Goal: Task Accomplishment & Management: Use online tool/utility

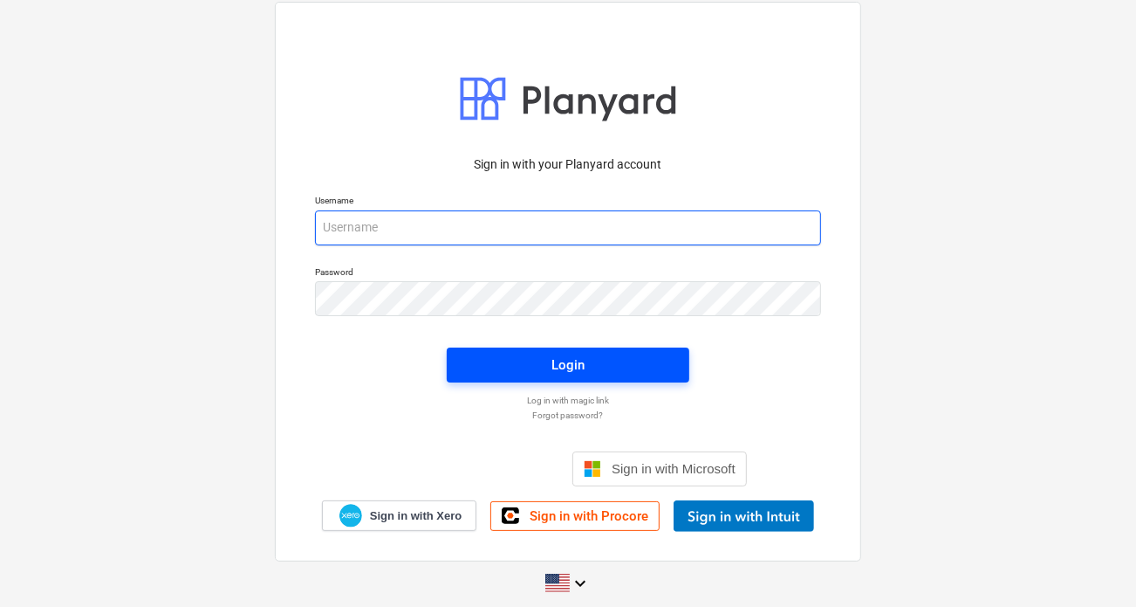
type input "[PERSON_NAME][EMAIL_ADDRESS][DOMAIN_NAME]"
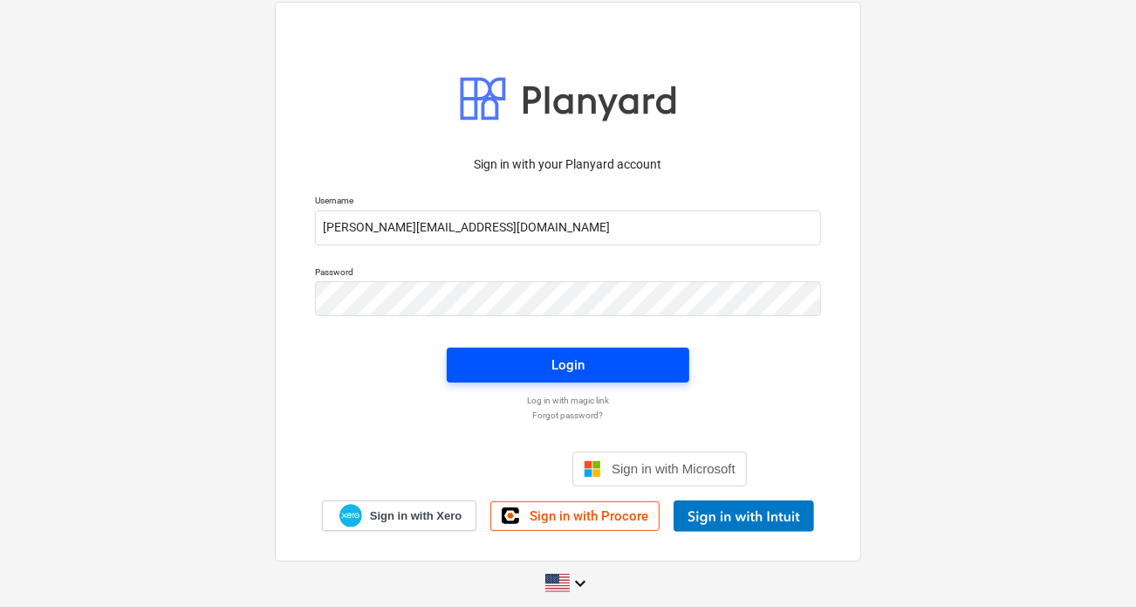
click at [545, 363] on span "Login" at bounding box center [568, 365] width 201 height 23
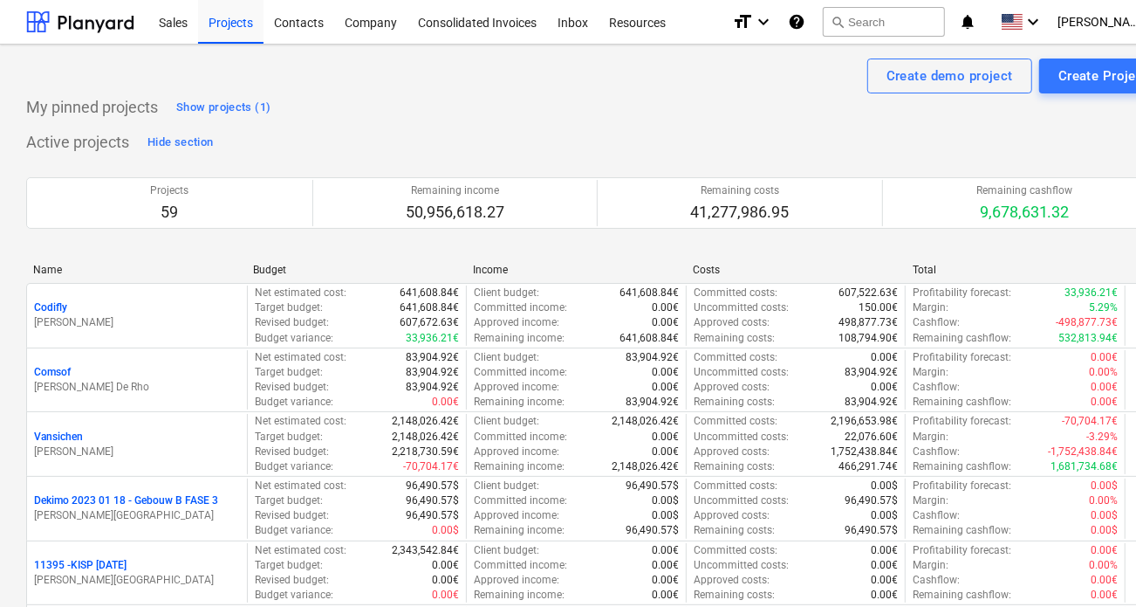
scroll to position [3727, 0]
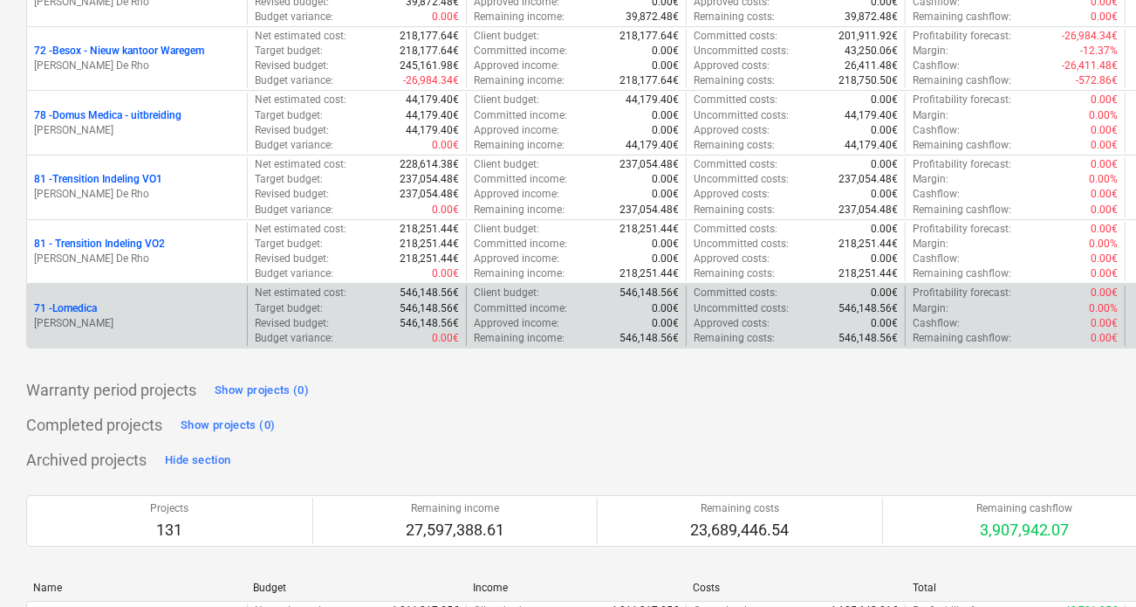
click at [100, 301] on div "71 - Lomedica" at bounding box center [137, 308] width 206 height 15
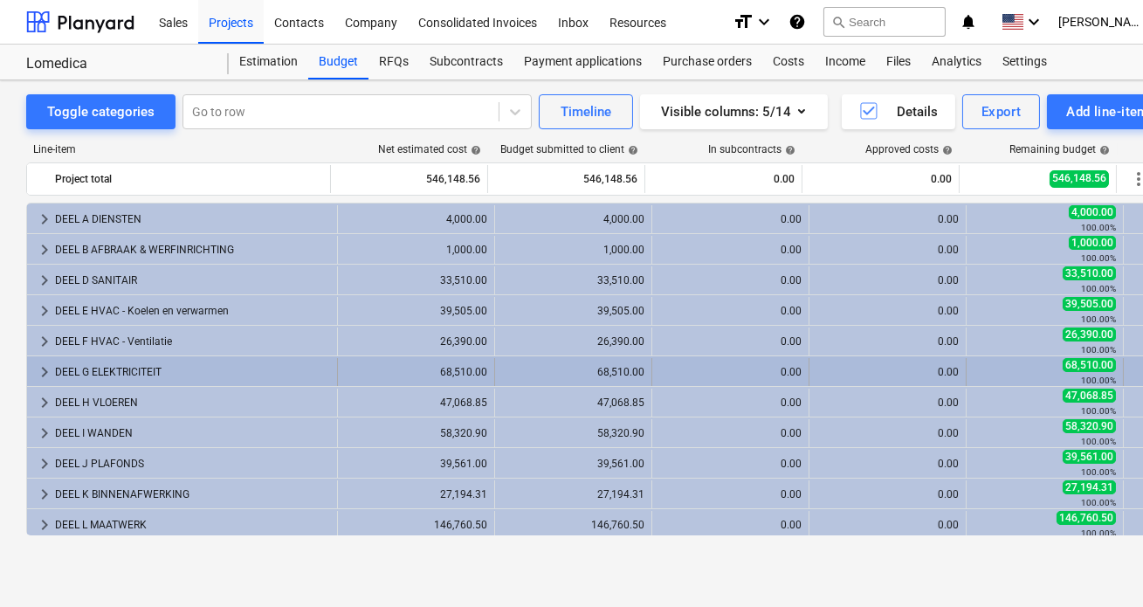
click at [38, 369] on span "keyboard_arrow_right" at bounding box center [44, 371] width 21 height 21
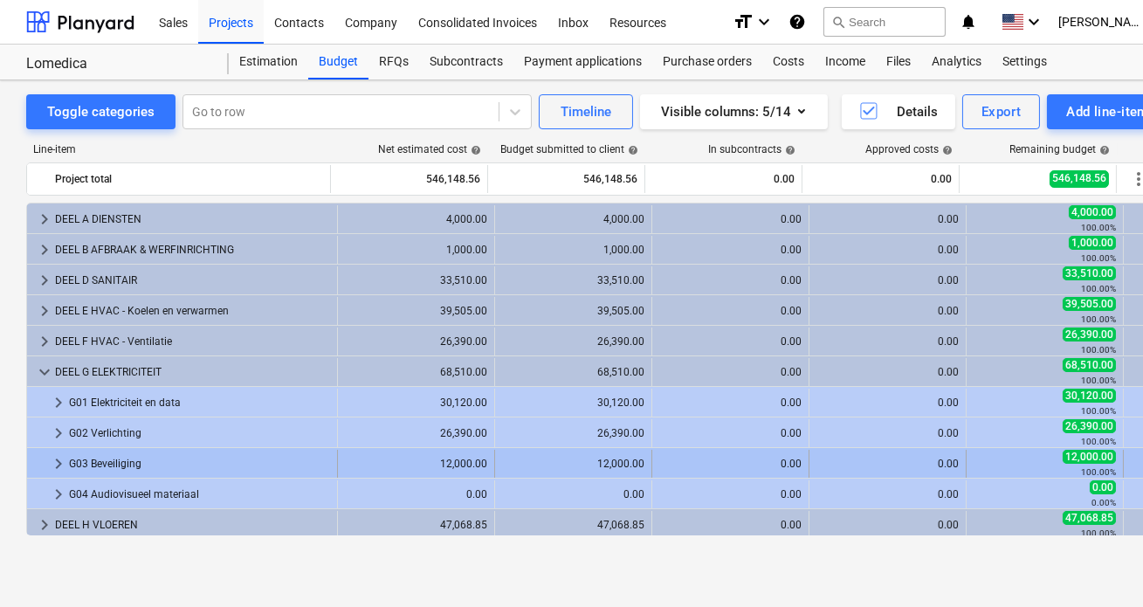
click at [56, 463] on span "keyboard_arrow_right" at bounding box center [58, 463] width 21 height 21
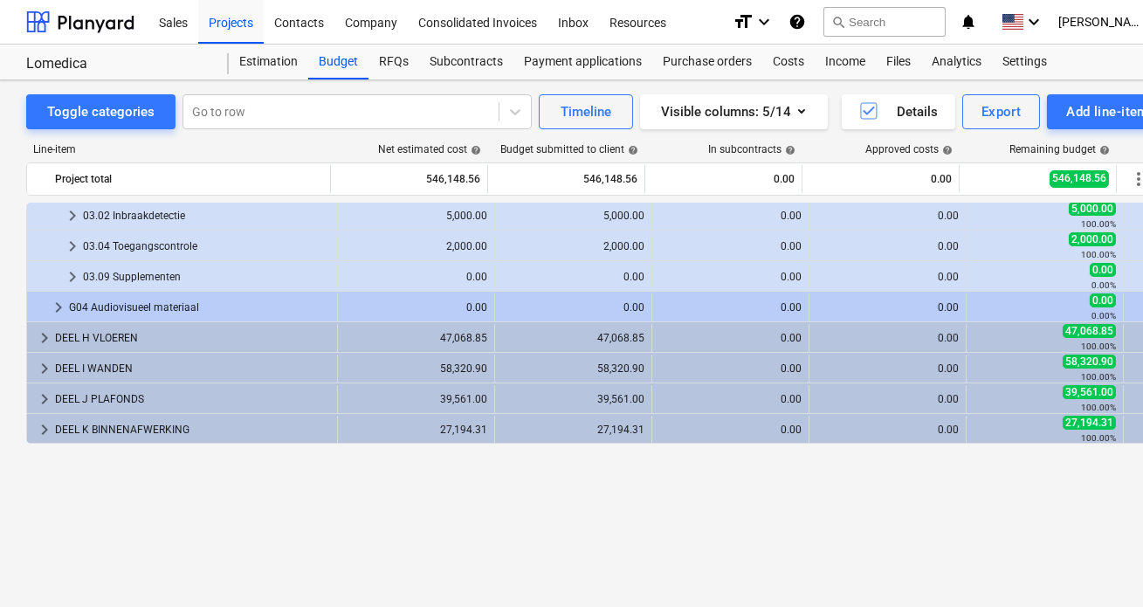
scroll to position [150, 0]
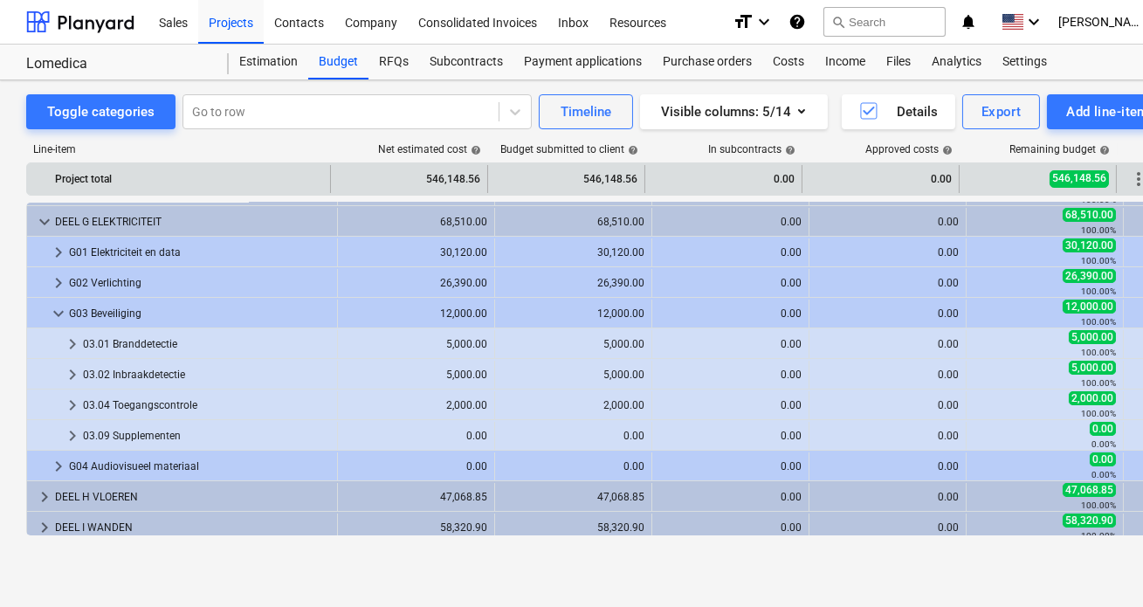
click at [122, 116] on div "Toggle categories" at bounding box center [100, 111] width 107 height 23
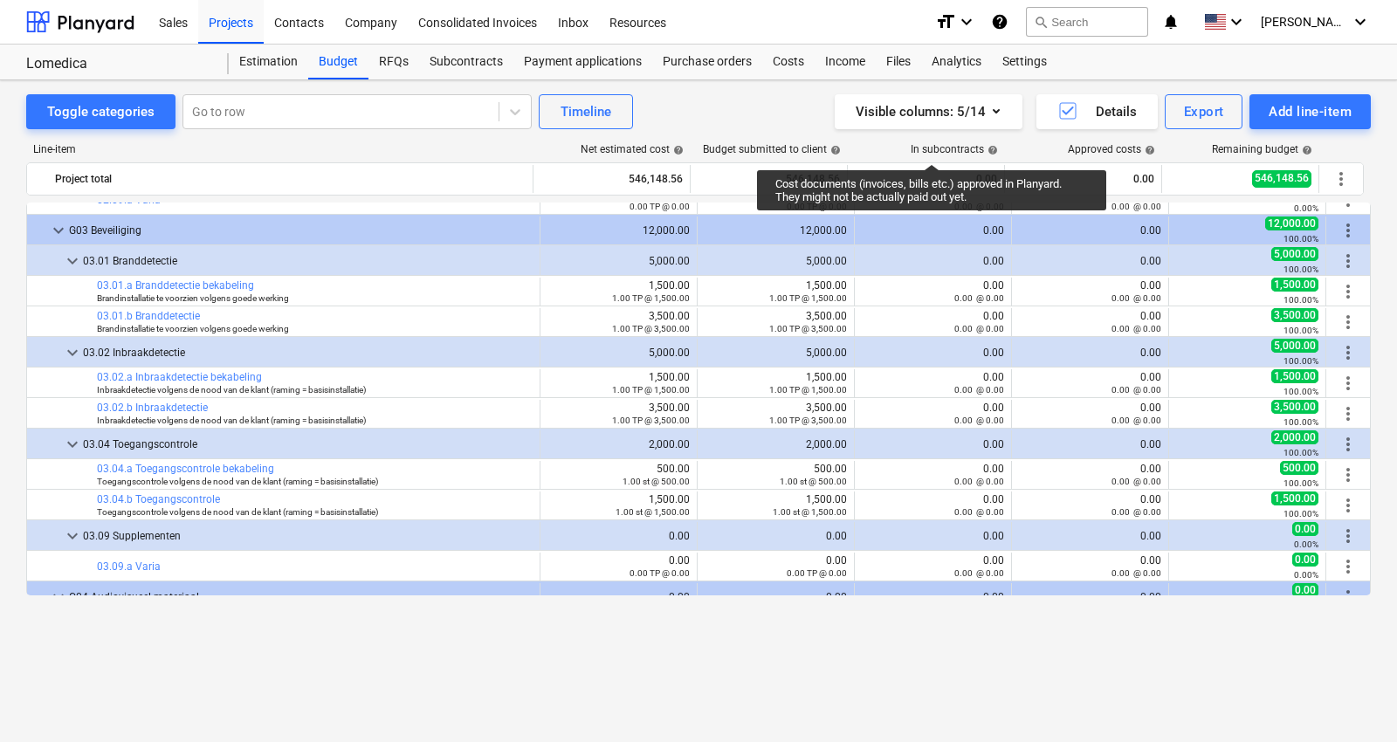
scroll to position [2372, 0]
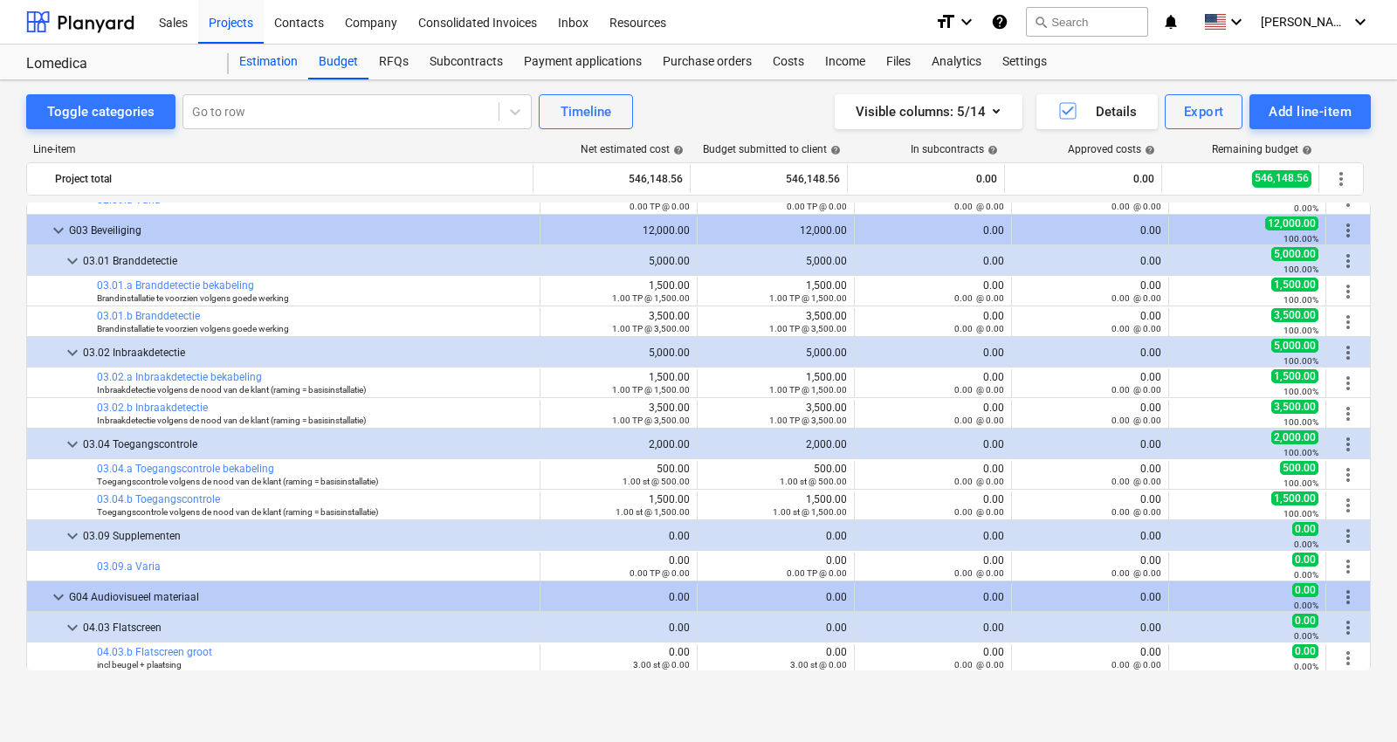
click at [273, 65] on div "Estimation" at bounding box center [268, 62] width 79 height 35
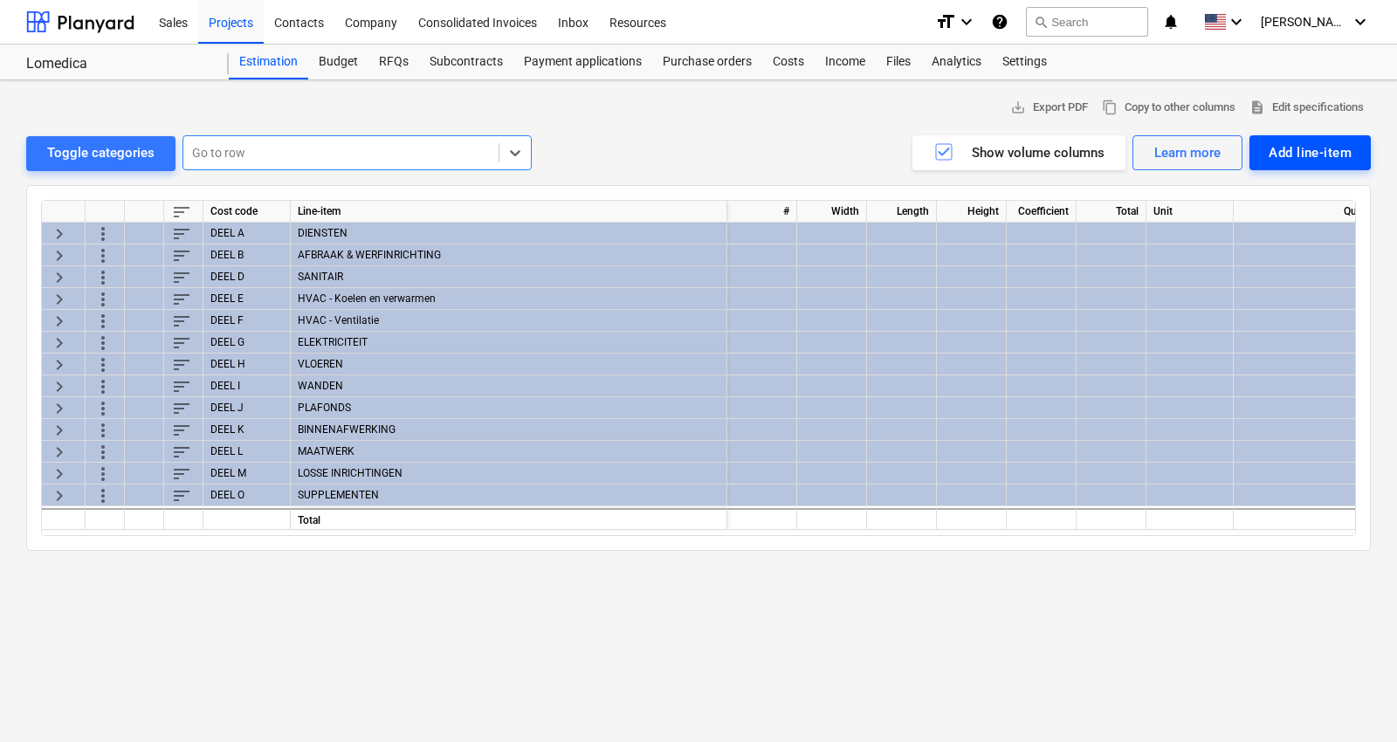
click at [1136, 155] on div "Add line-item" at bounding box center [1309, 152] width 83 height 23
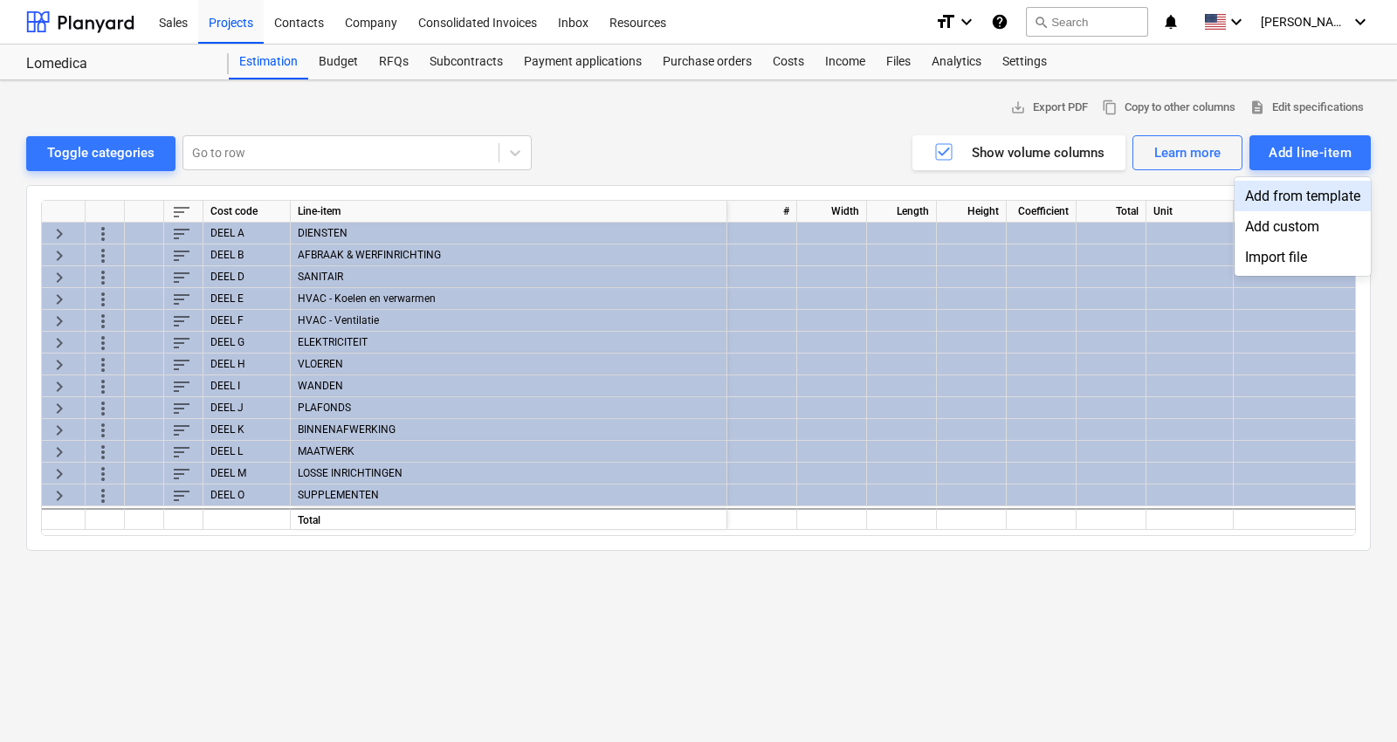
click at [1136, 200] on div "Add from template" at bounding box center [1302, 196] width 136 height 31
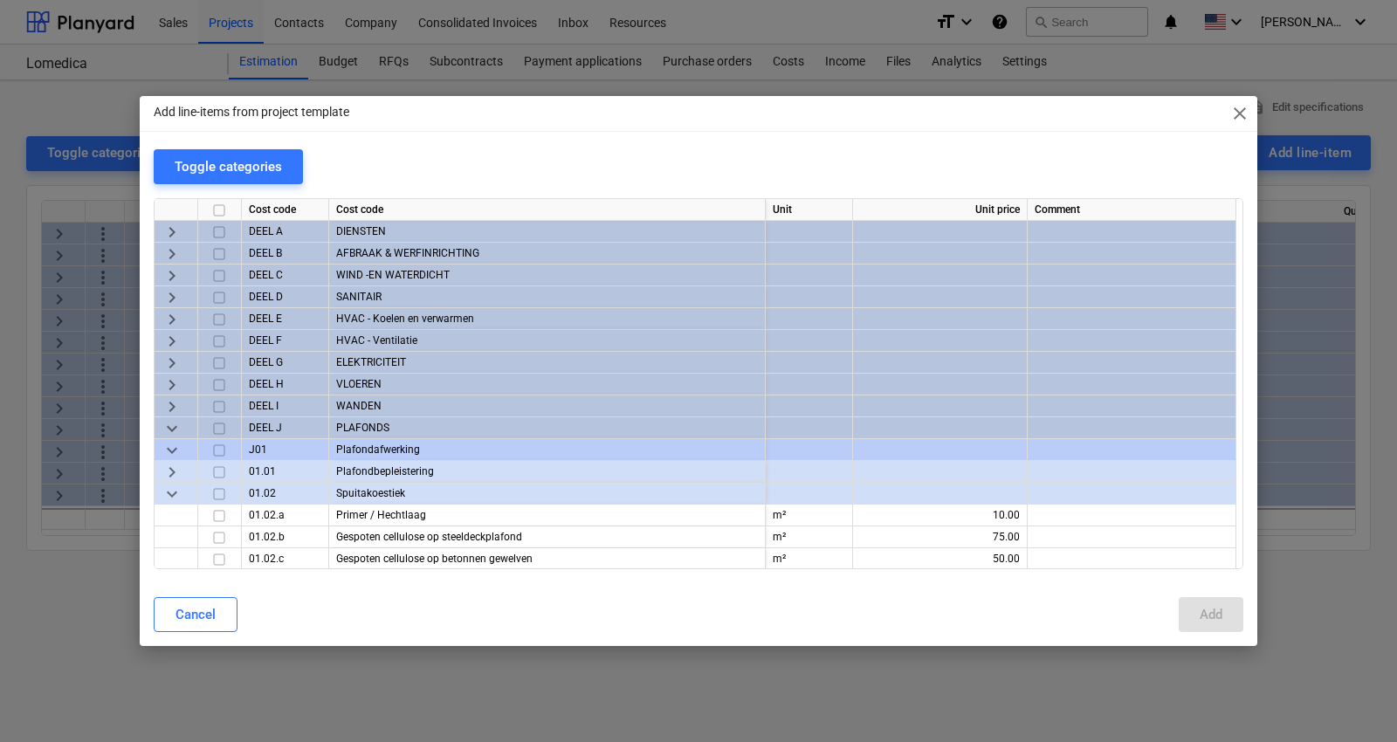
click at [171, 360] on span "keyboard_arrow_right" at bounding box center [171, 363] width 21 height 21
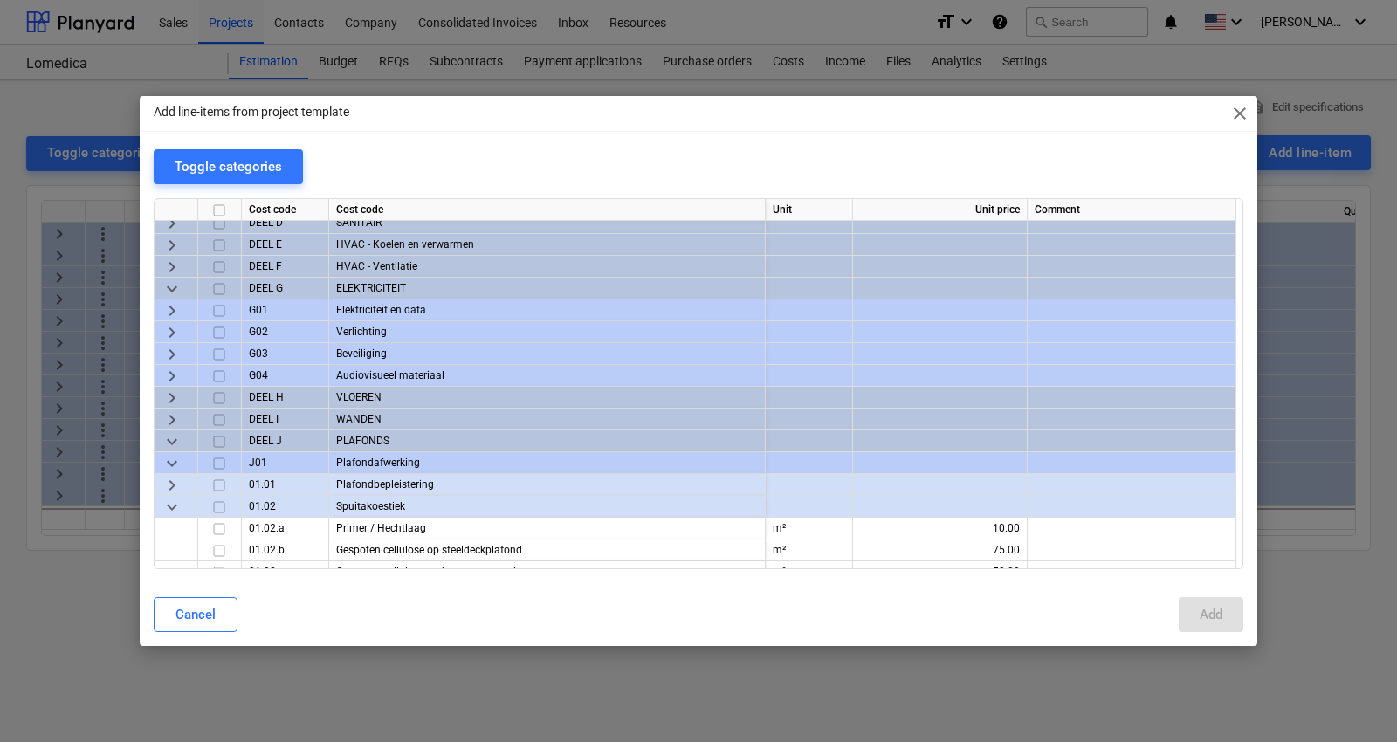
scroll to position [97, 0]
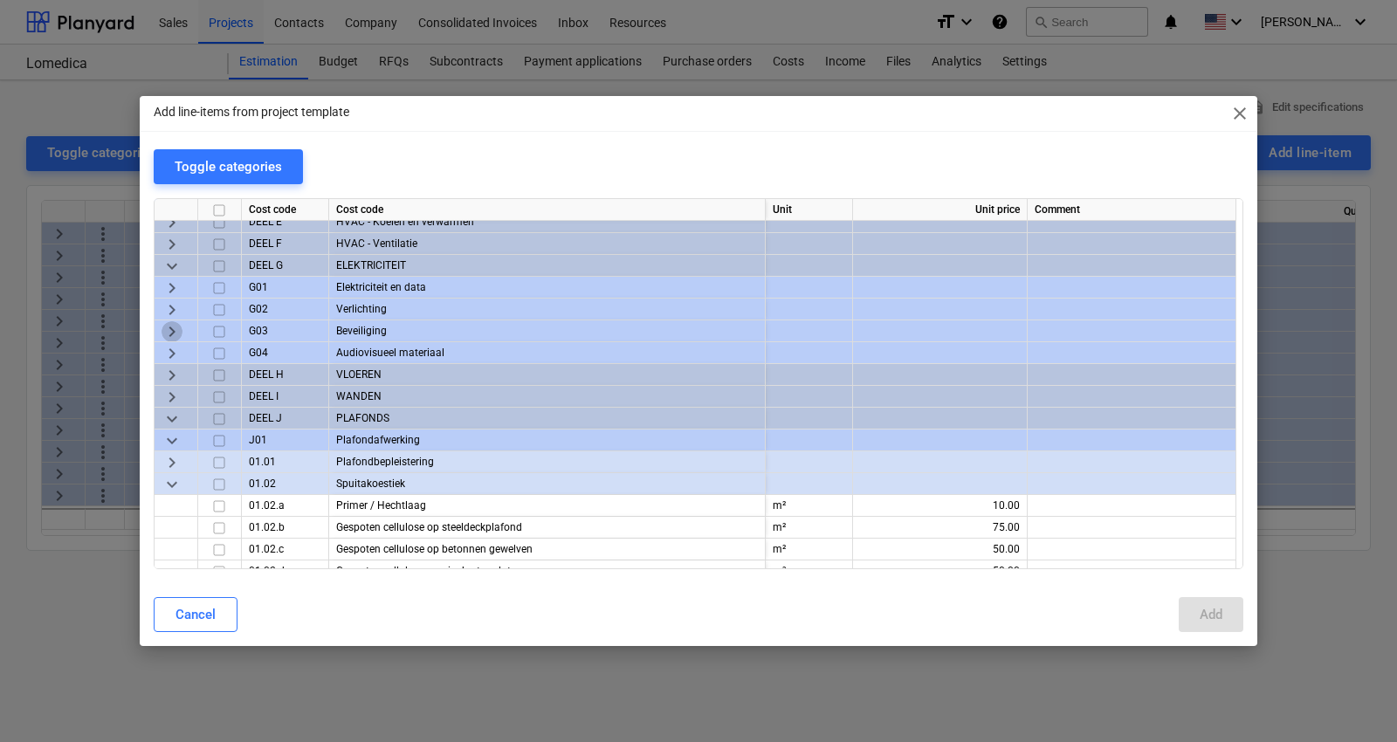
click at [168, 328] on span "keyboard_arrow_right" at bounding box center [171, 331] width 21 height 21
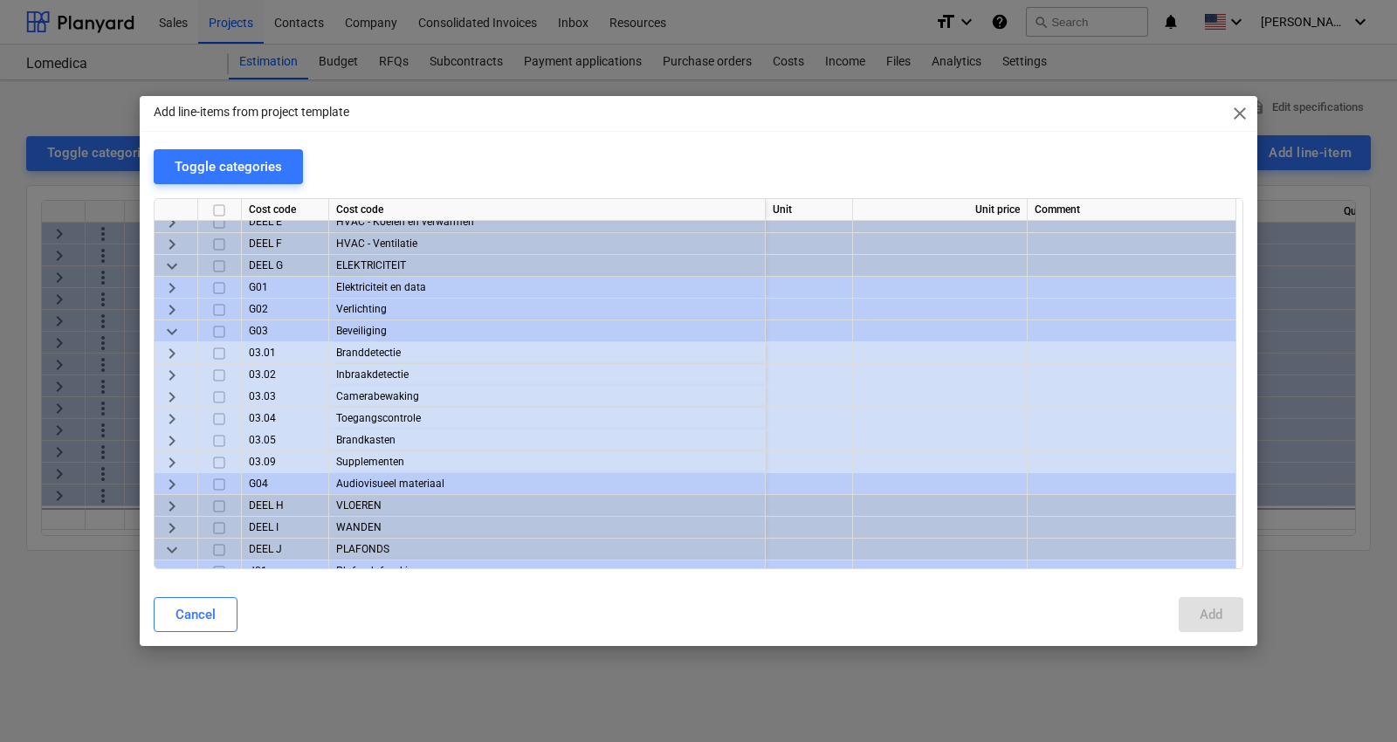
click at [169, 353] on span "keyboard_arrow_right" at bounding box center [171, 353] width 21 height 21
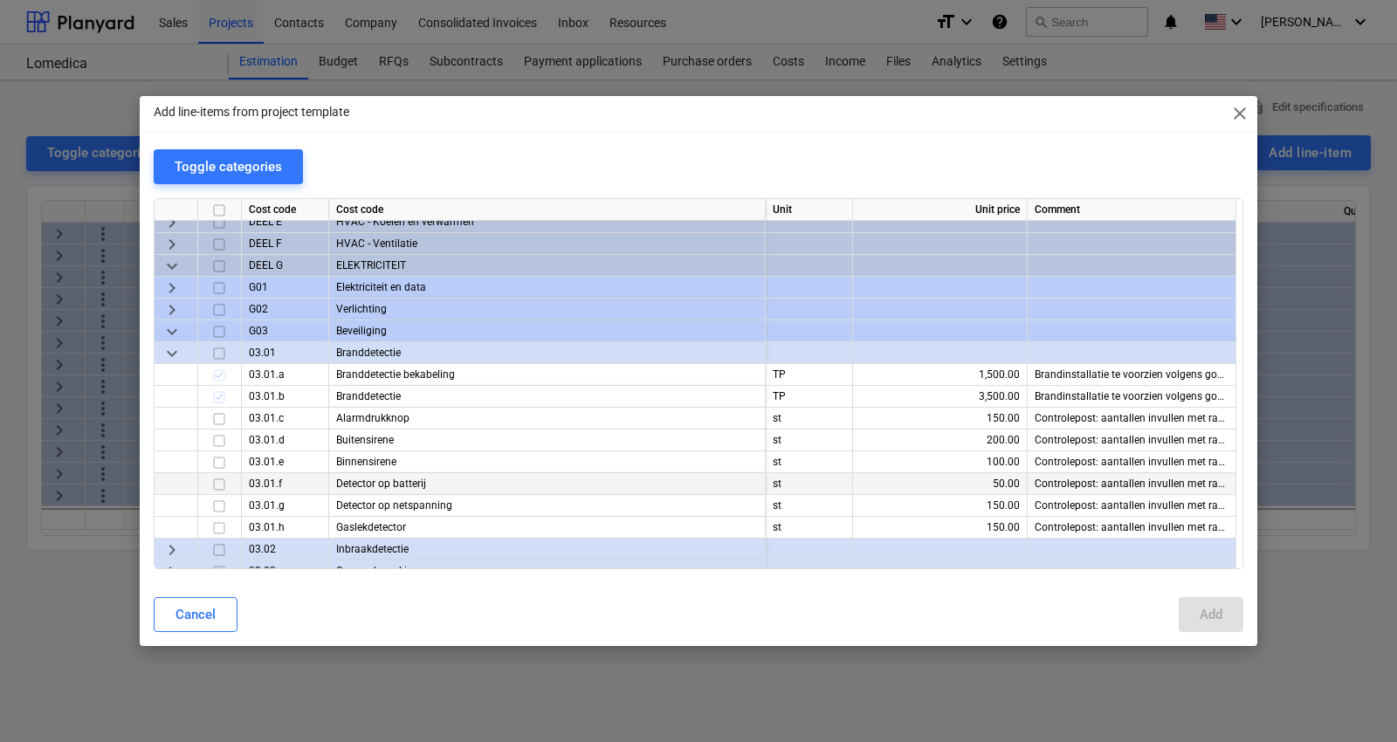
scroll to position [194, 0]
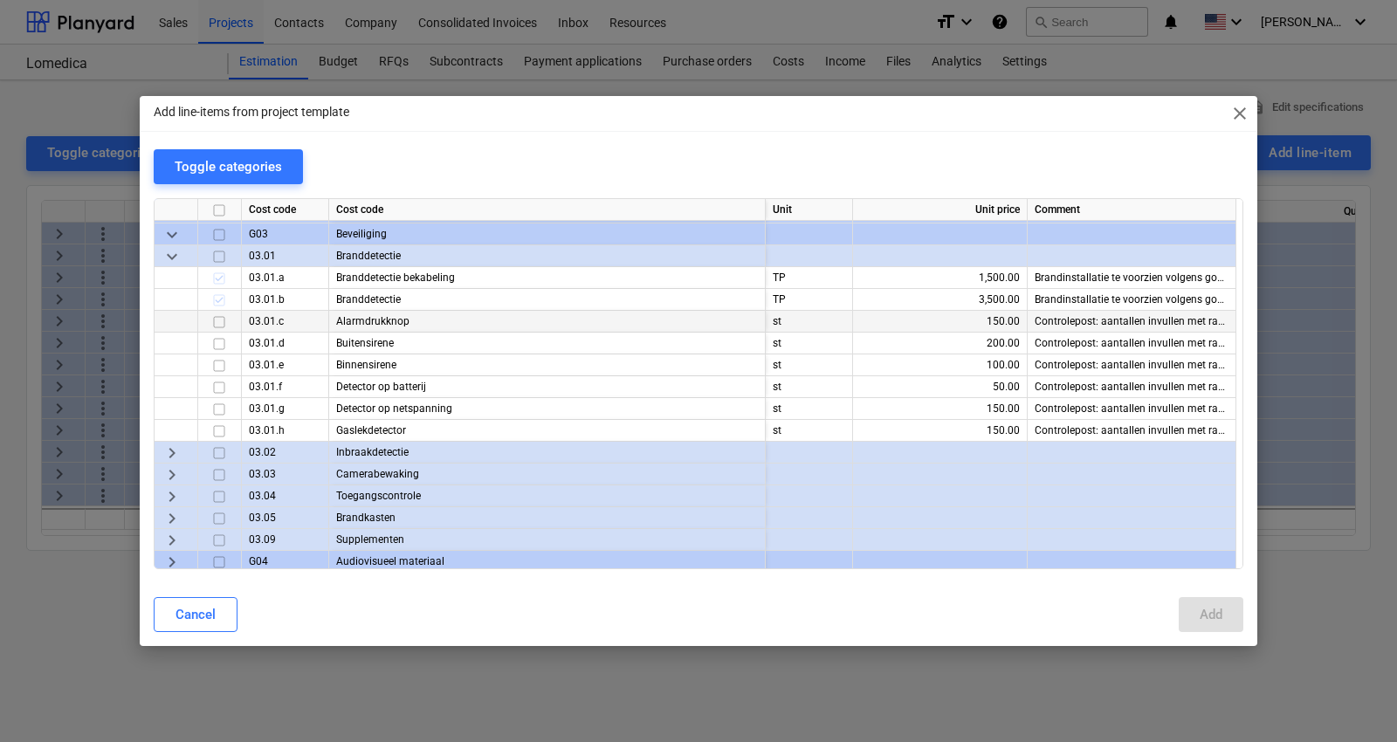
click at [1136, 320] on div "Controlepost: aantallen invullen met raming en daarna voorzien in de totaalprij…" at bounding box center [1131, 322] width 209 height 22
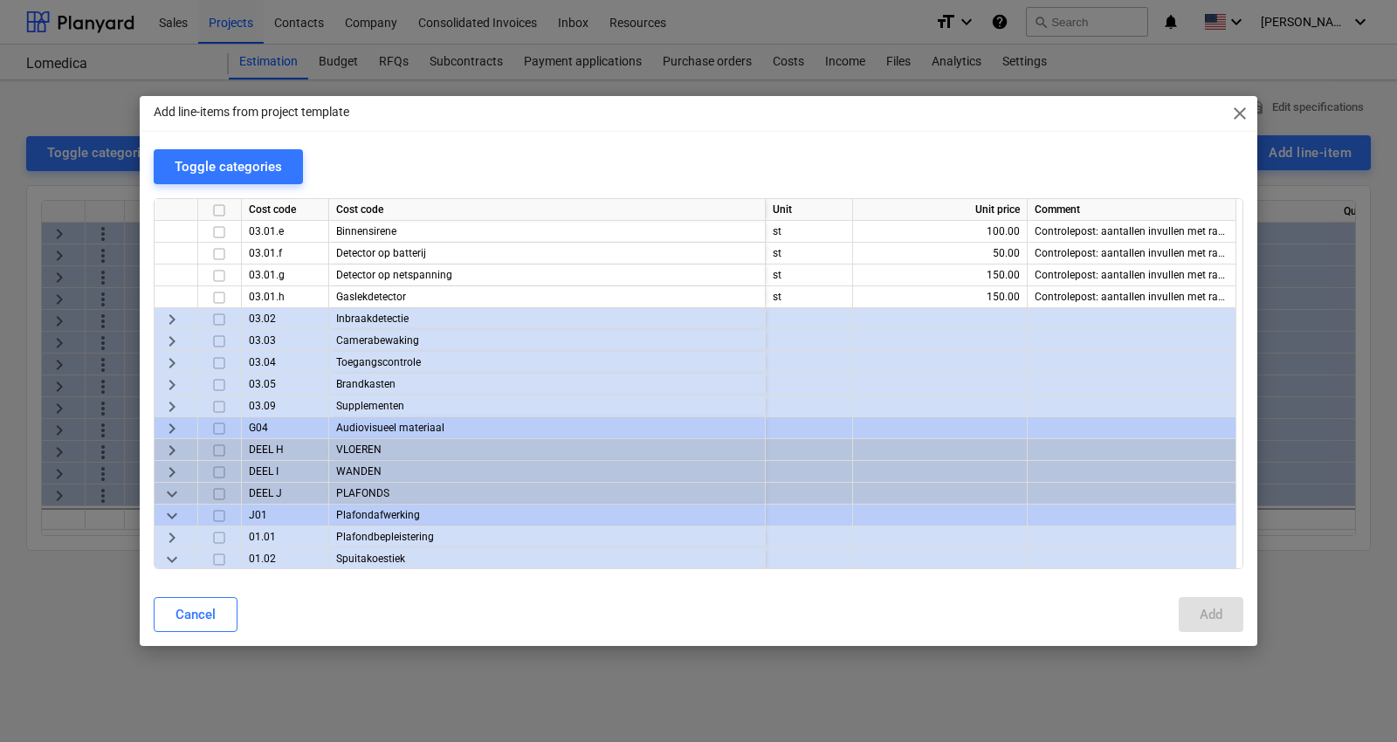
scroll to position [388, 0]
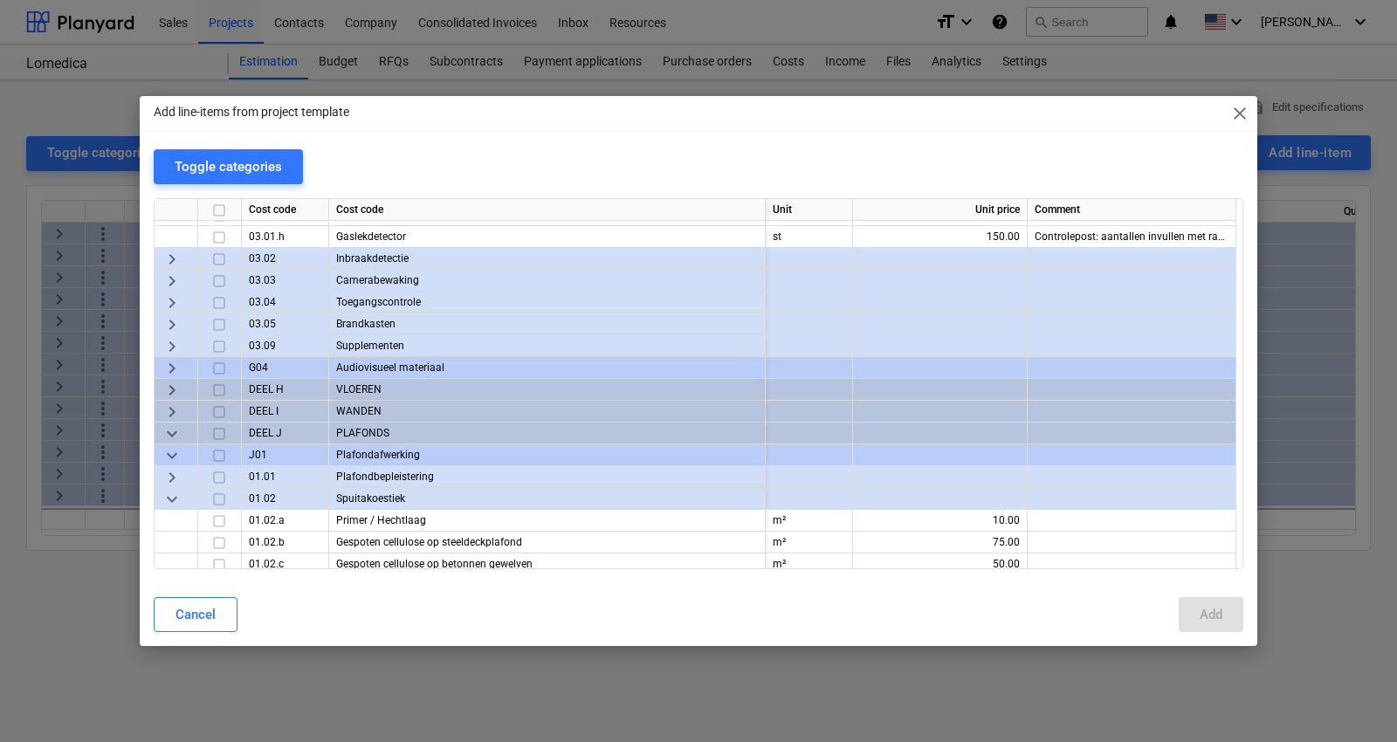
click at [166, 257] on span "keyboard_arrow_right" at bounding box center [171, 259] width 21 height 21
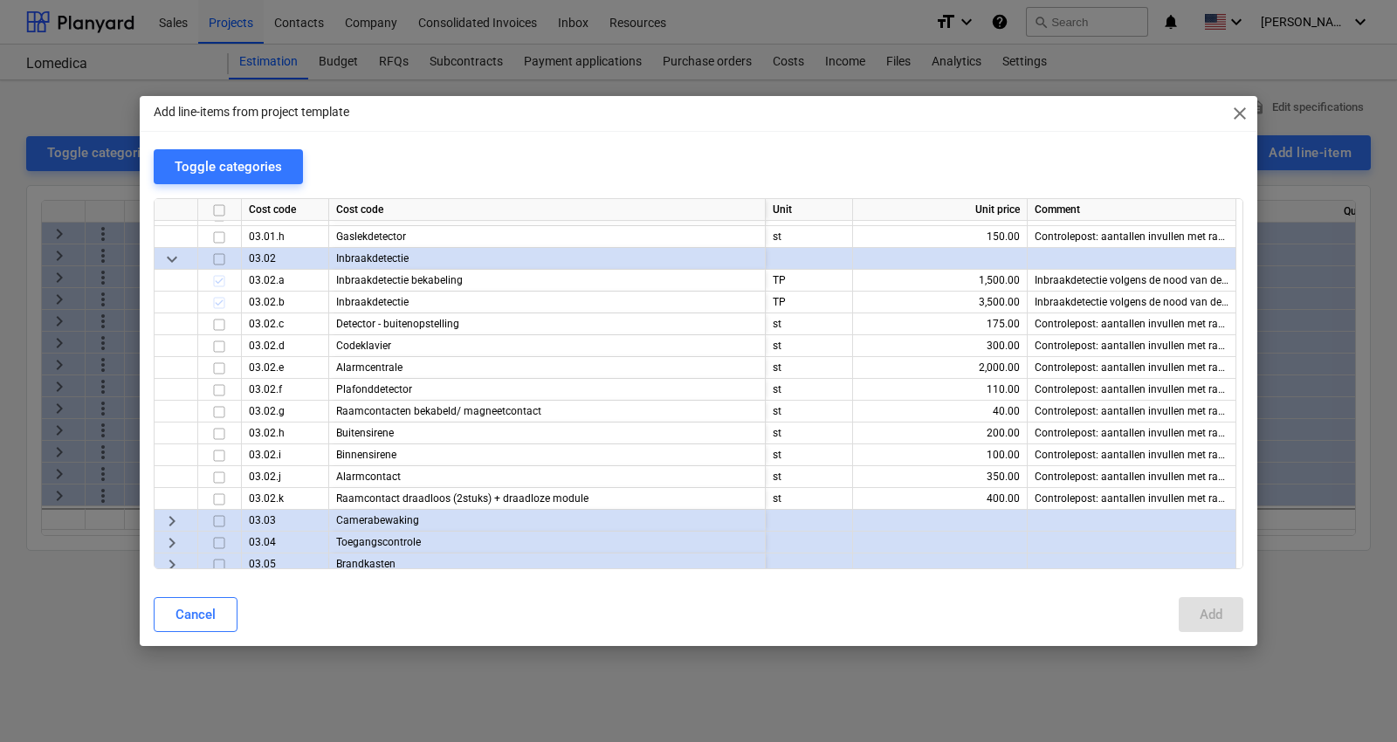
click at [1136, 108] on span "close" at bounding box center [1239, 113] width 21 height 21
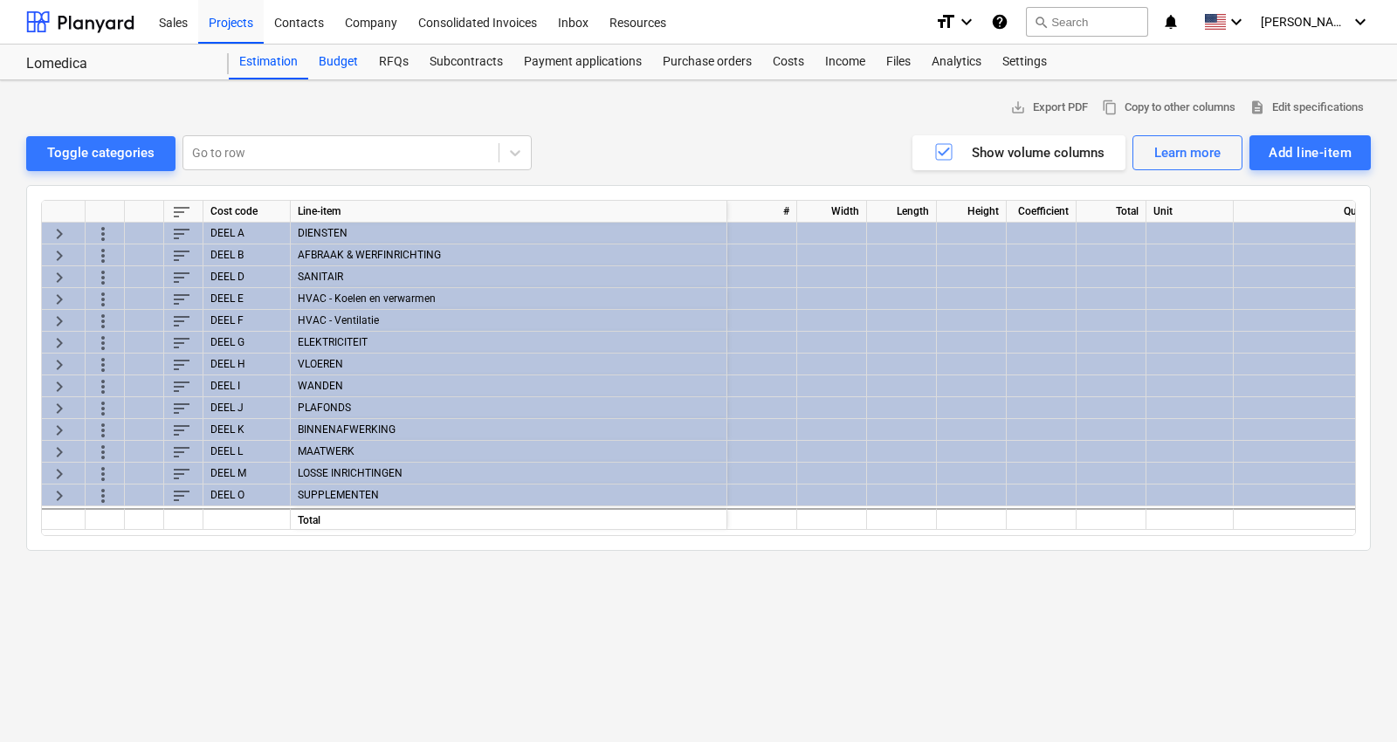
click at [334, 59] on div "Budget" at bounding box center [338, 62] width 60 height 35
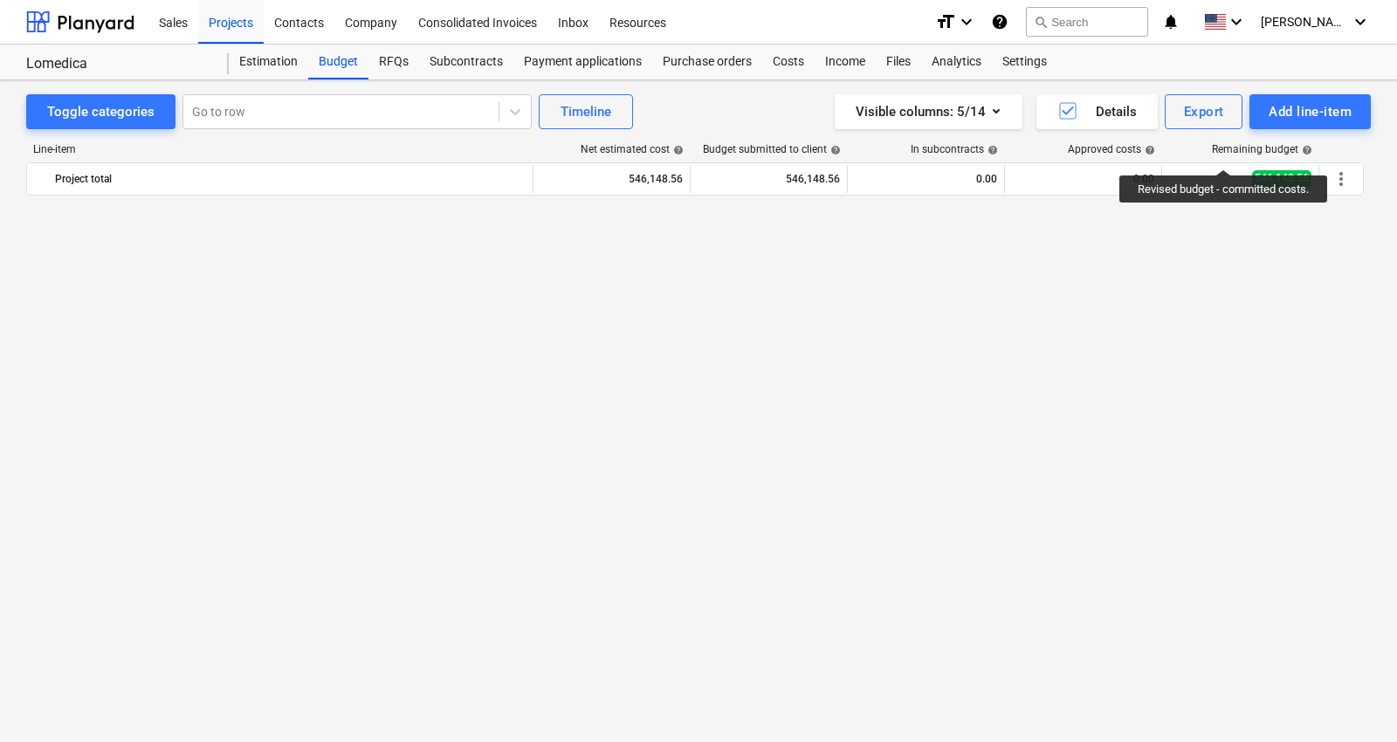
scroll to position [2372, 0]
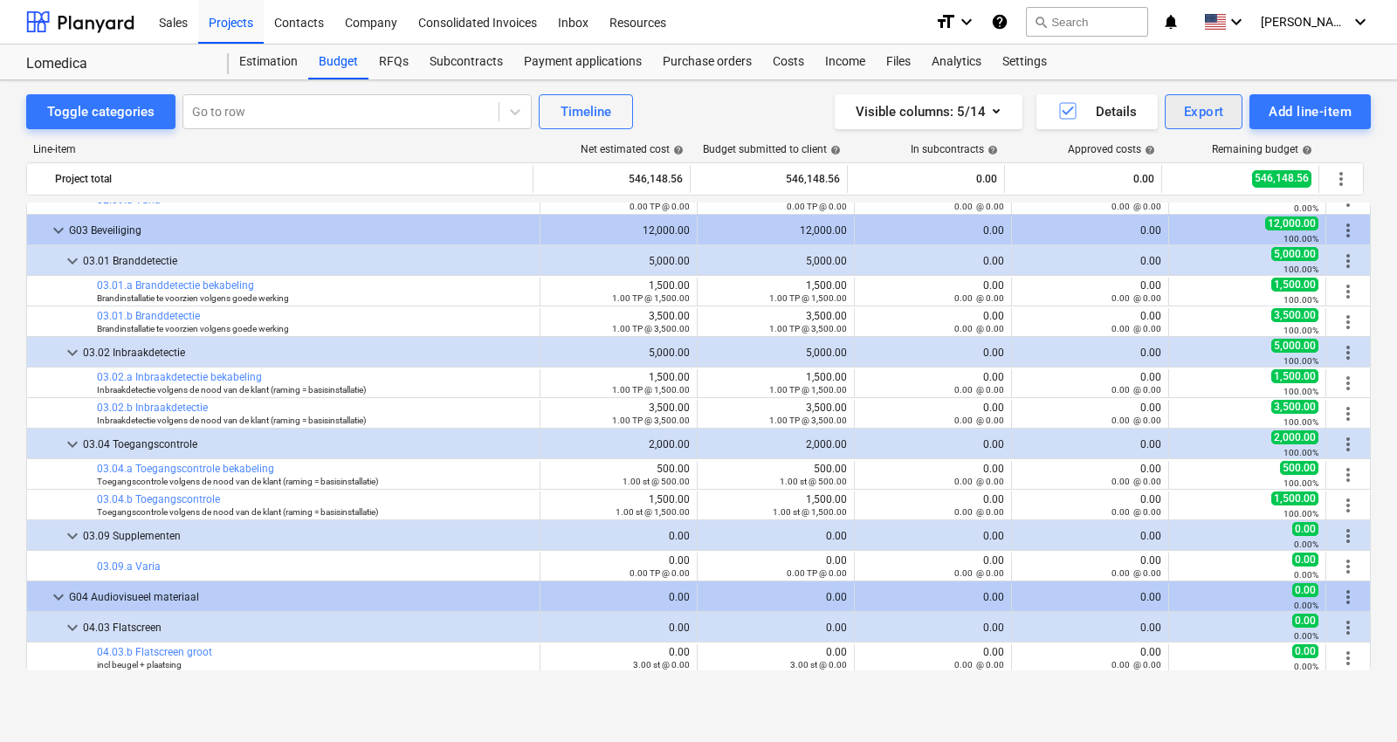
click at [1136, 105] on div "Export" at bounding box center [1204, 111] width 40 height 23
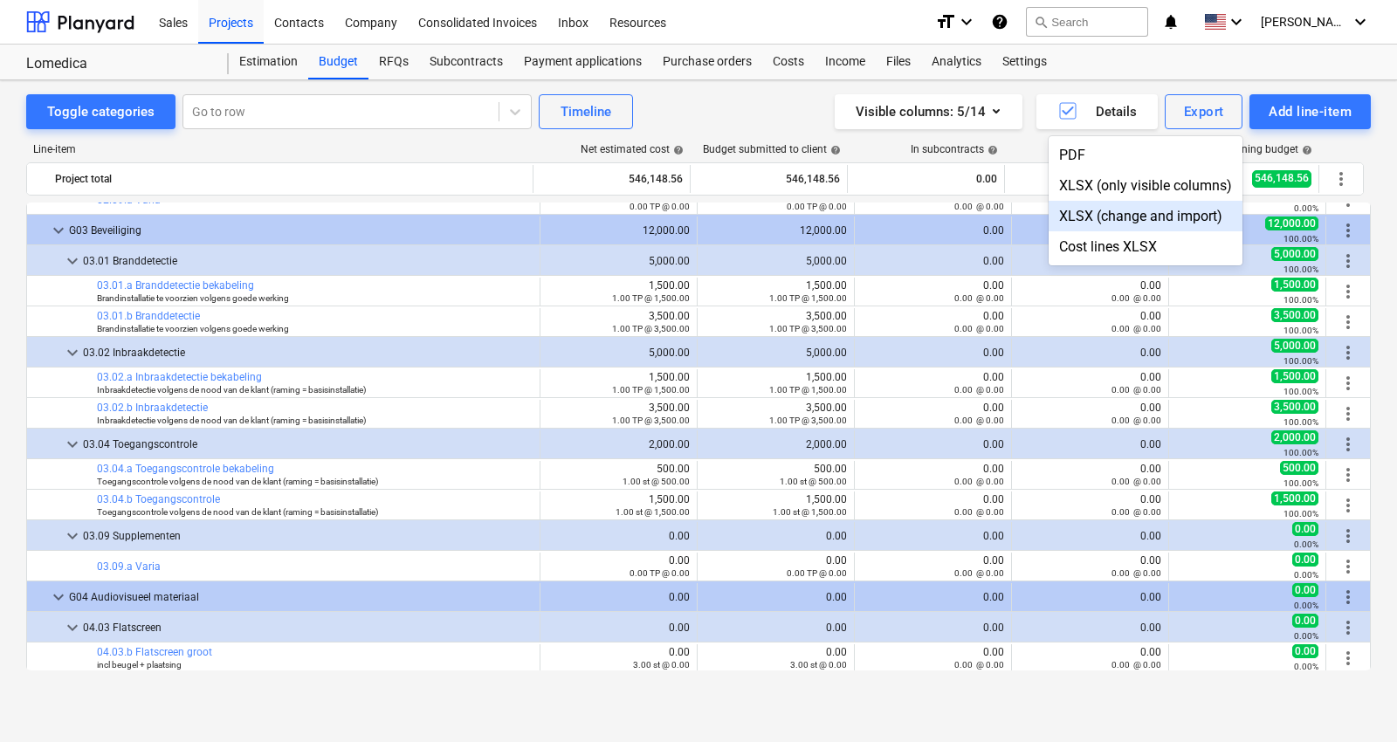
click at [399, 64] on div at bounding box center [698, 371] width 1397 height 742
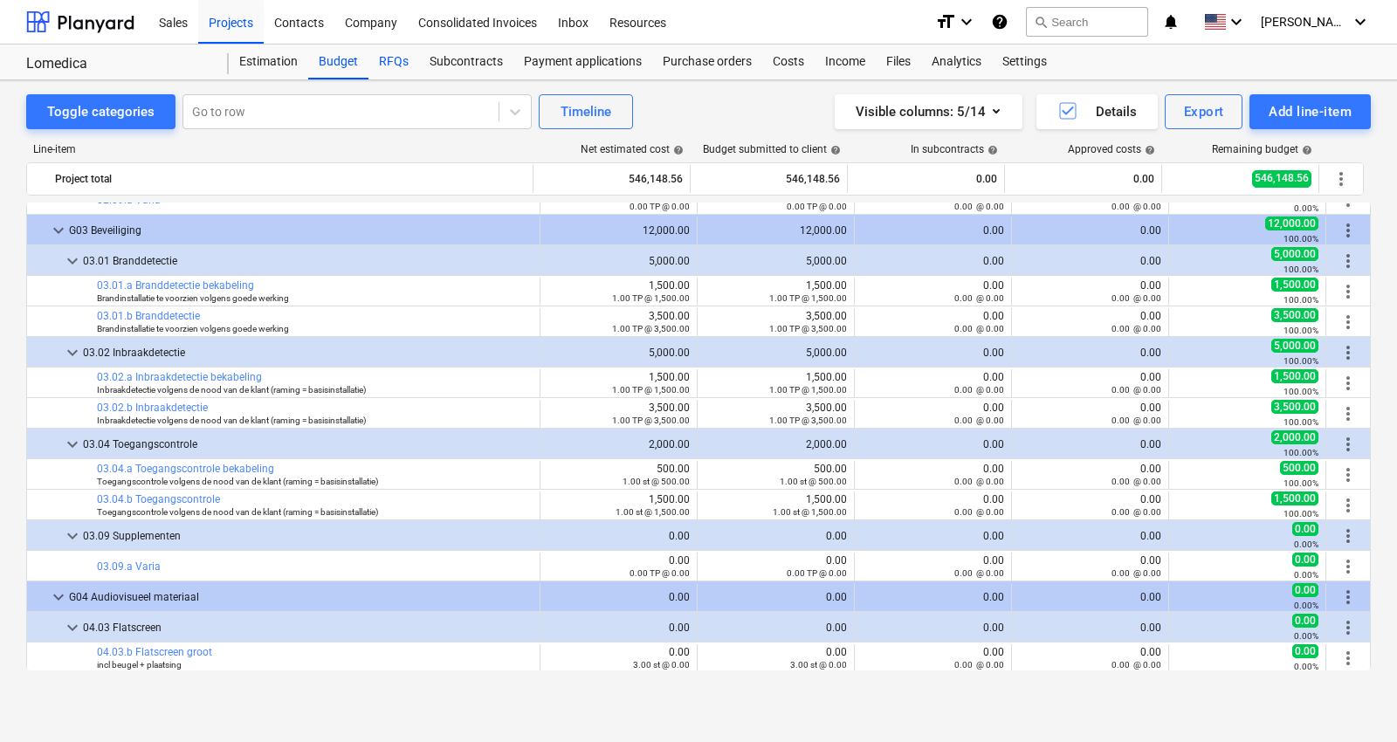
click at [388, 58] on div "RFQs" at bounding box center [393, 62] width 51 height 35
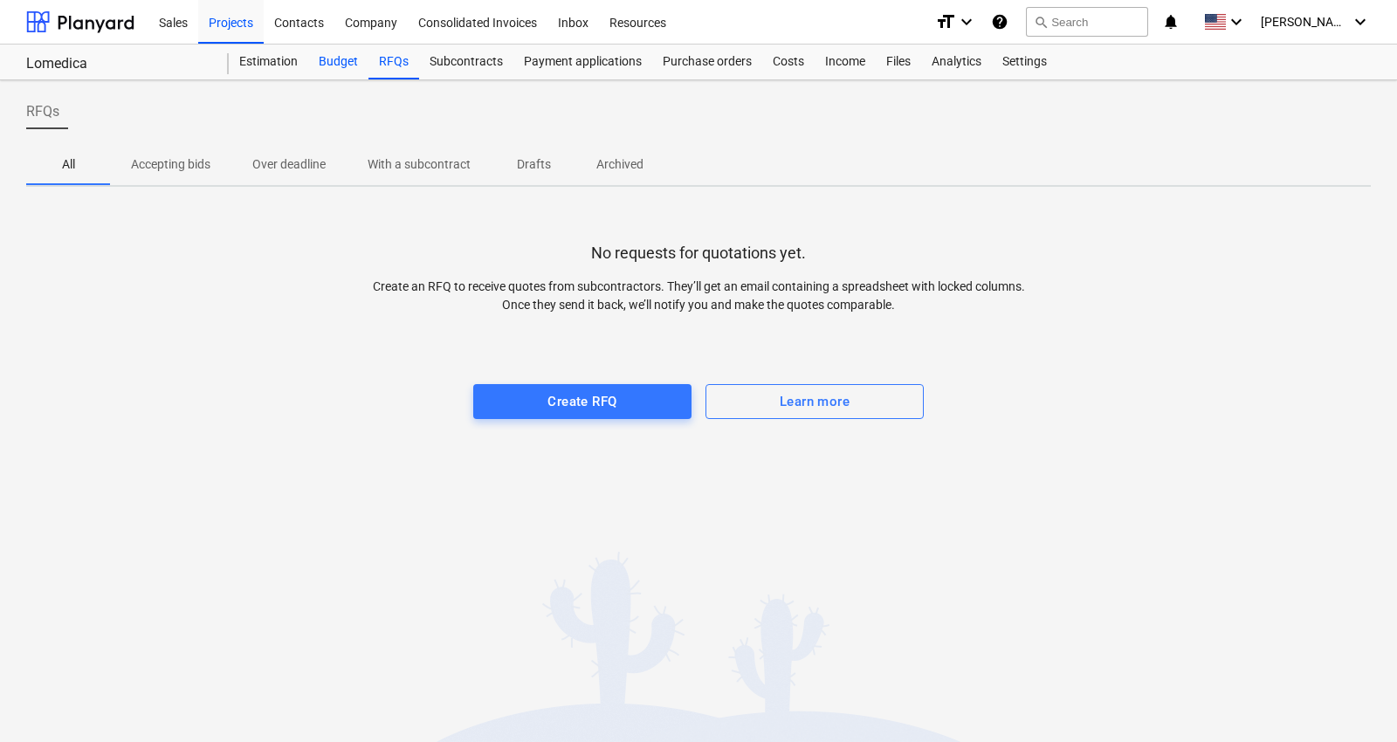
click at [333, 55] on div "Budget" at bounding box center [338, 62] width 60 height 35
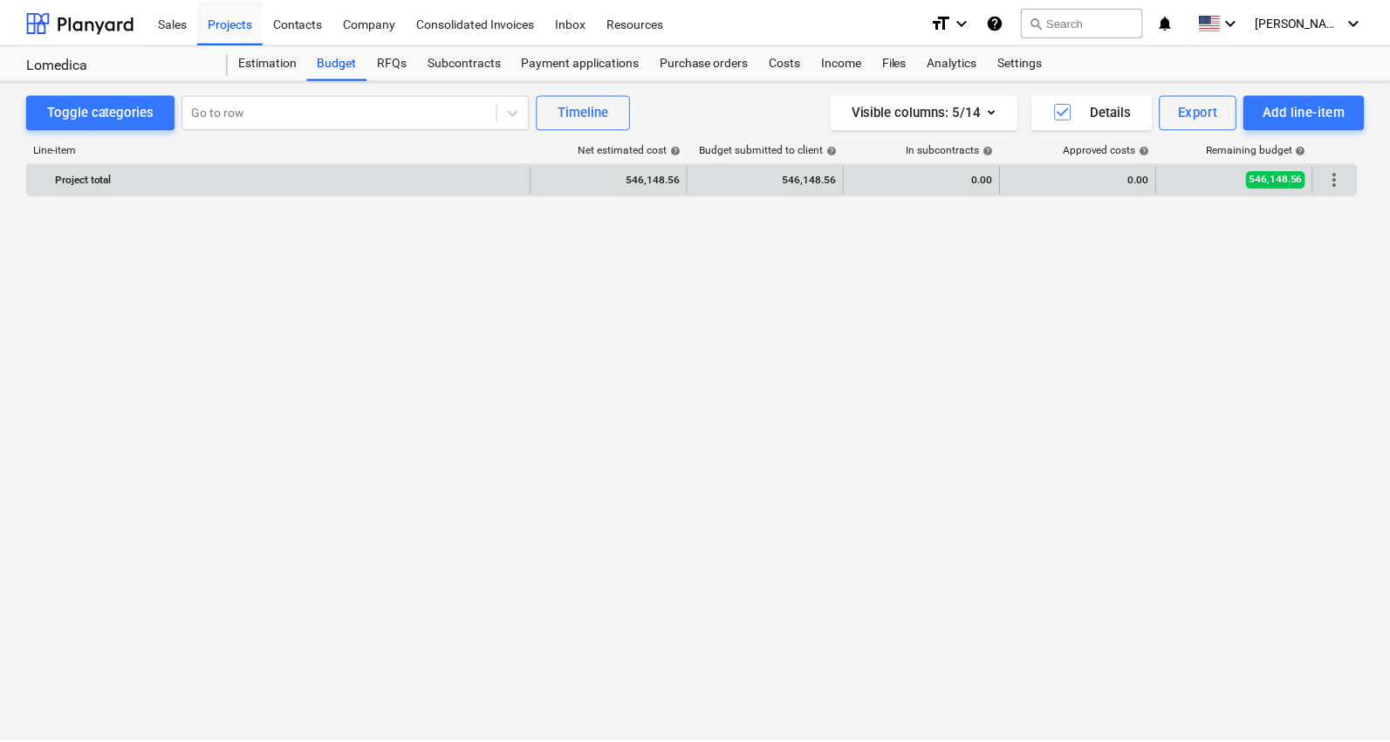
scroll to position [2372, 0]
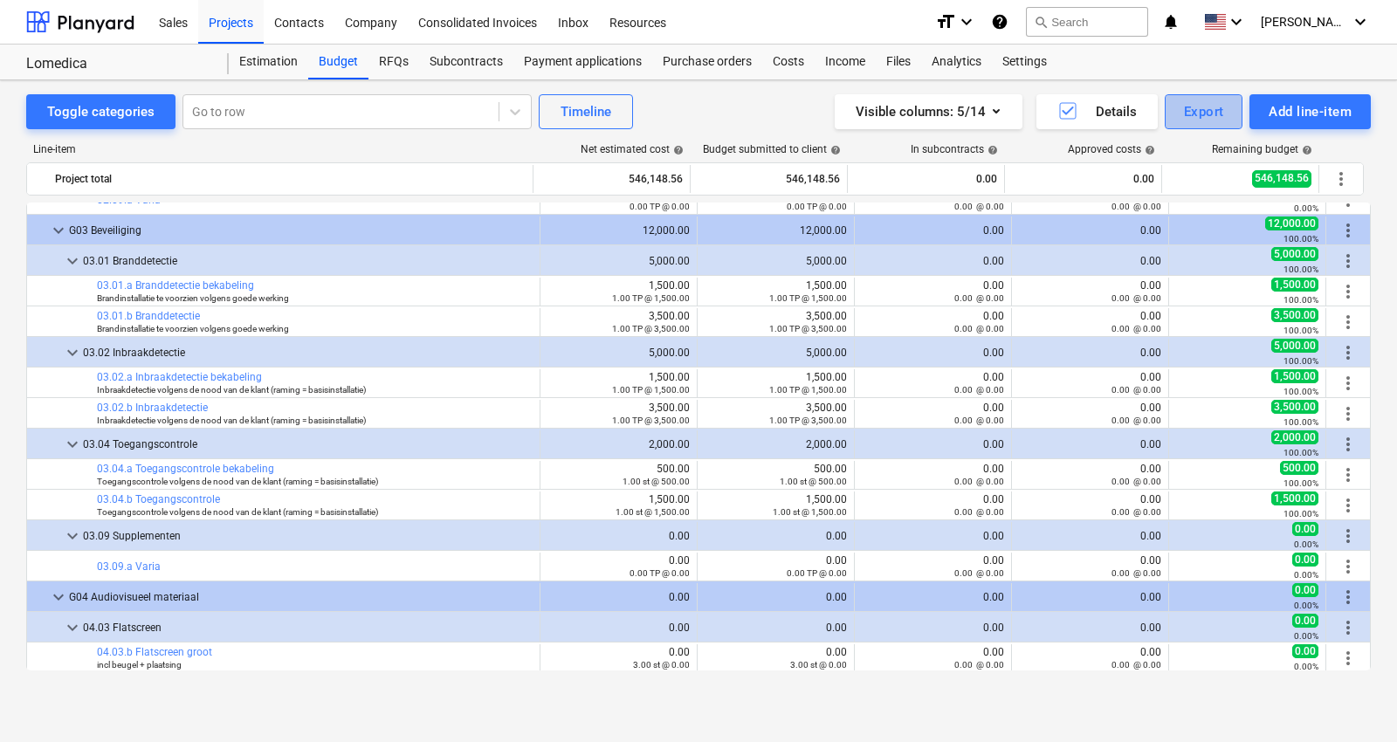
click at [1136, 107] on div "Export" at bounding box center [1204, 111] width 40 height 23
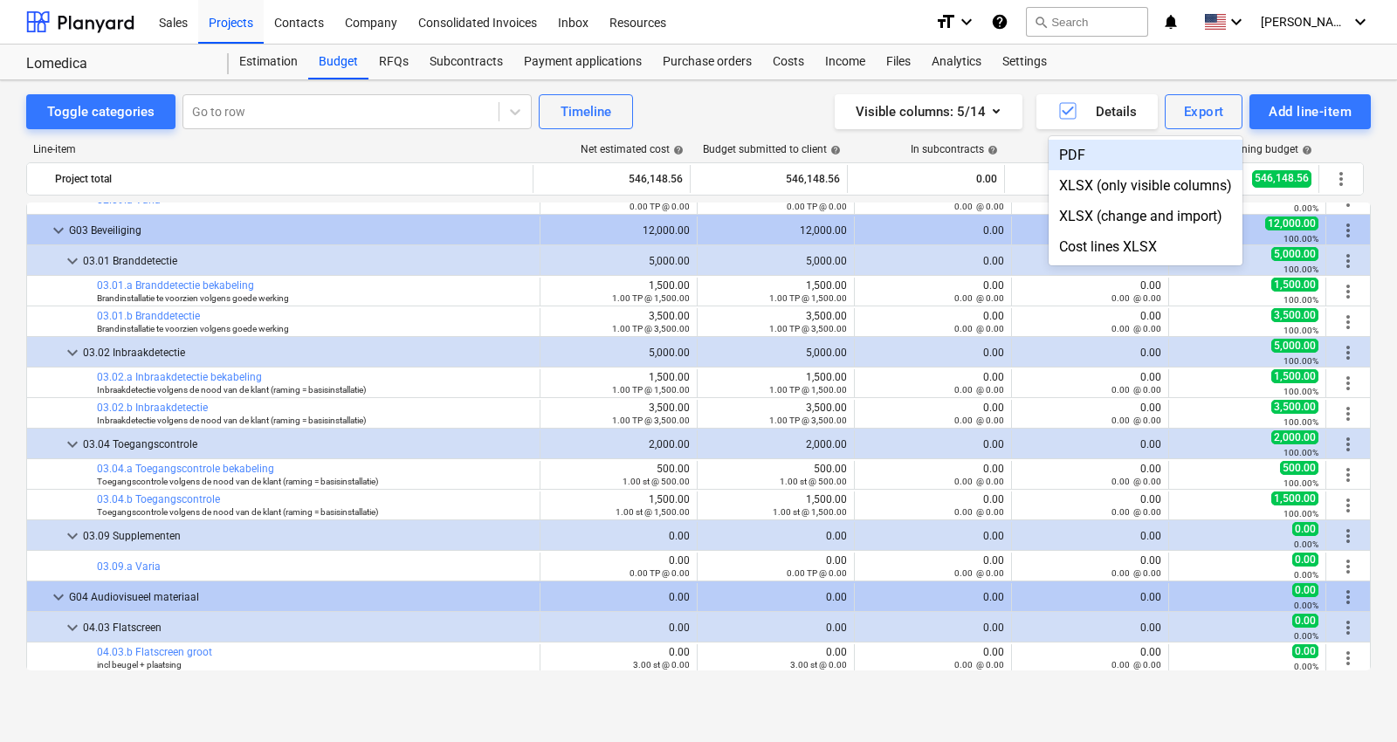
click at [657, 103] on div at bounding box center [698, 371] width 1397 height 742
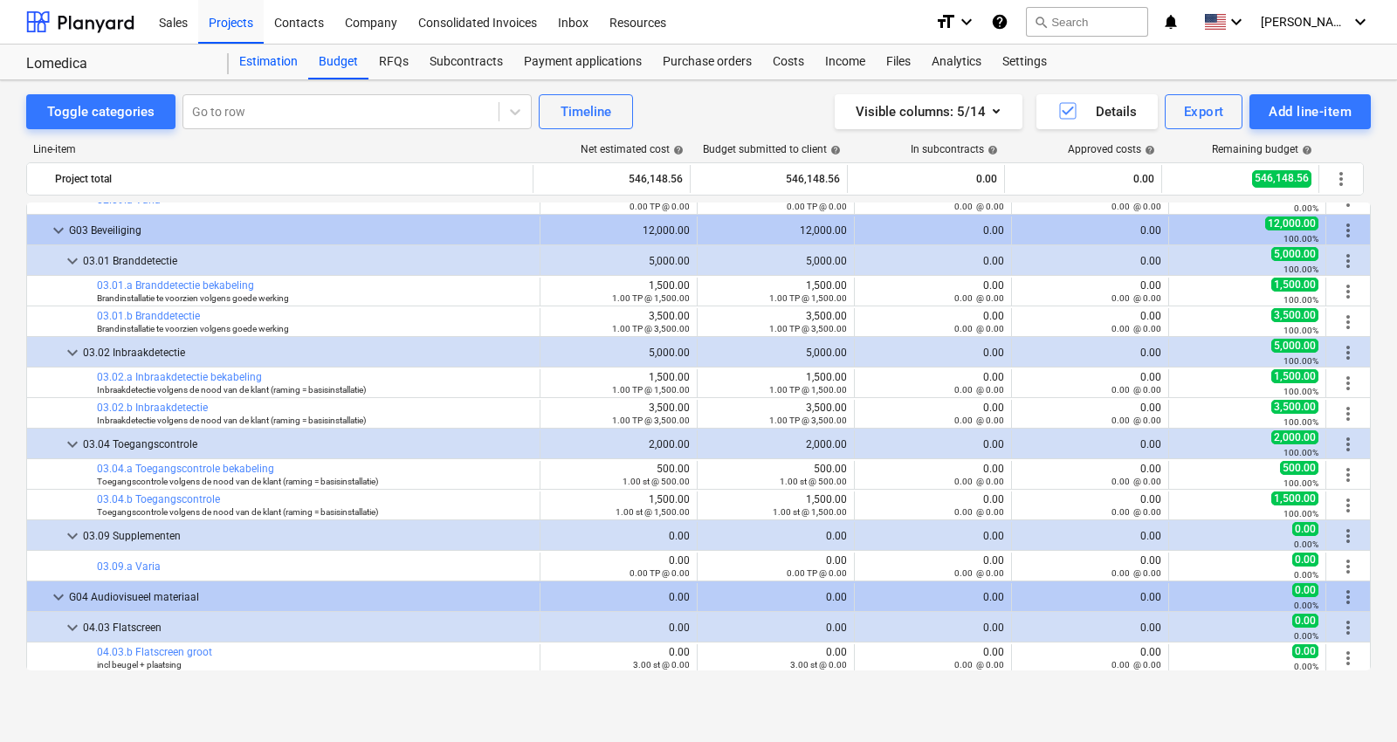
click at [293, 68] on div "Estimation" at bounding box center [268, 62] width 79 height 35
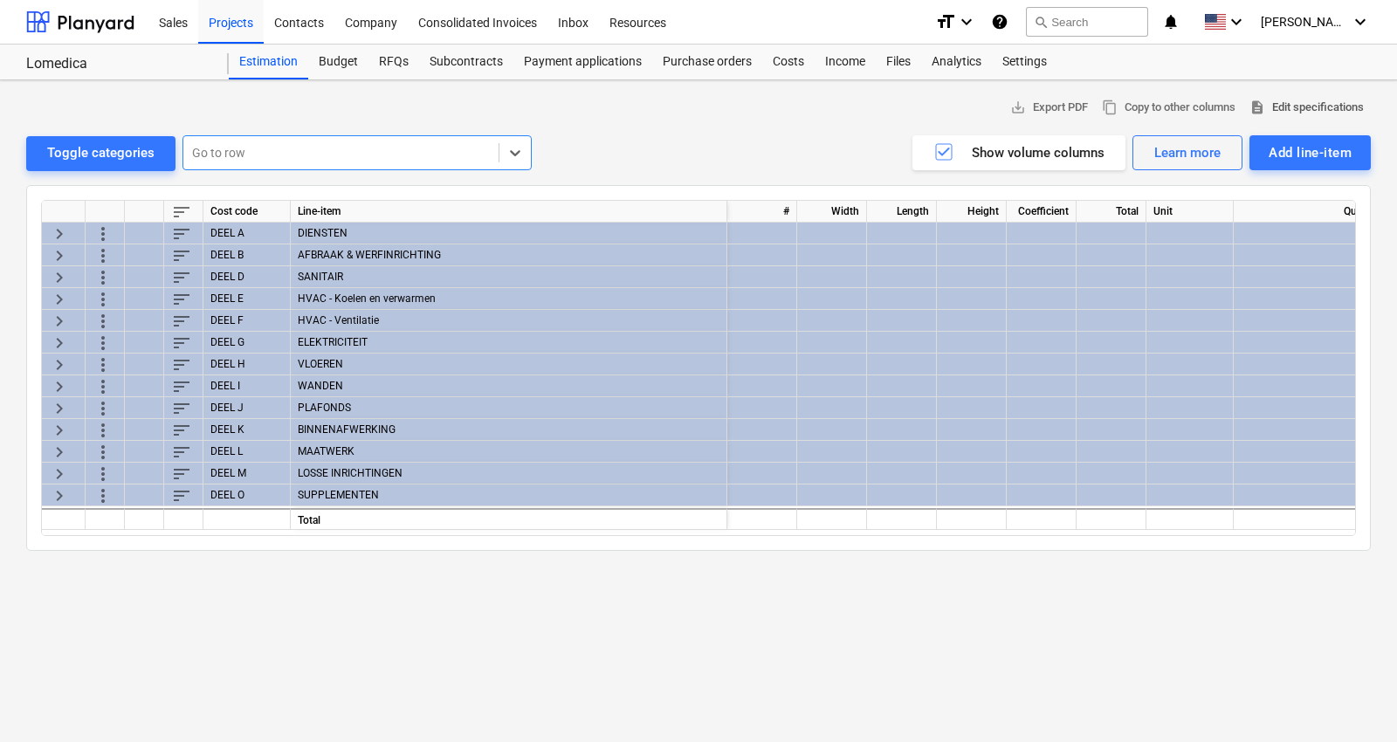
click at [1136, 98] on span "description Edit specifications" at bounding box center [1306, 108] width 114 height 20
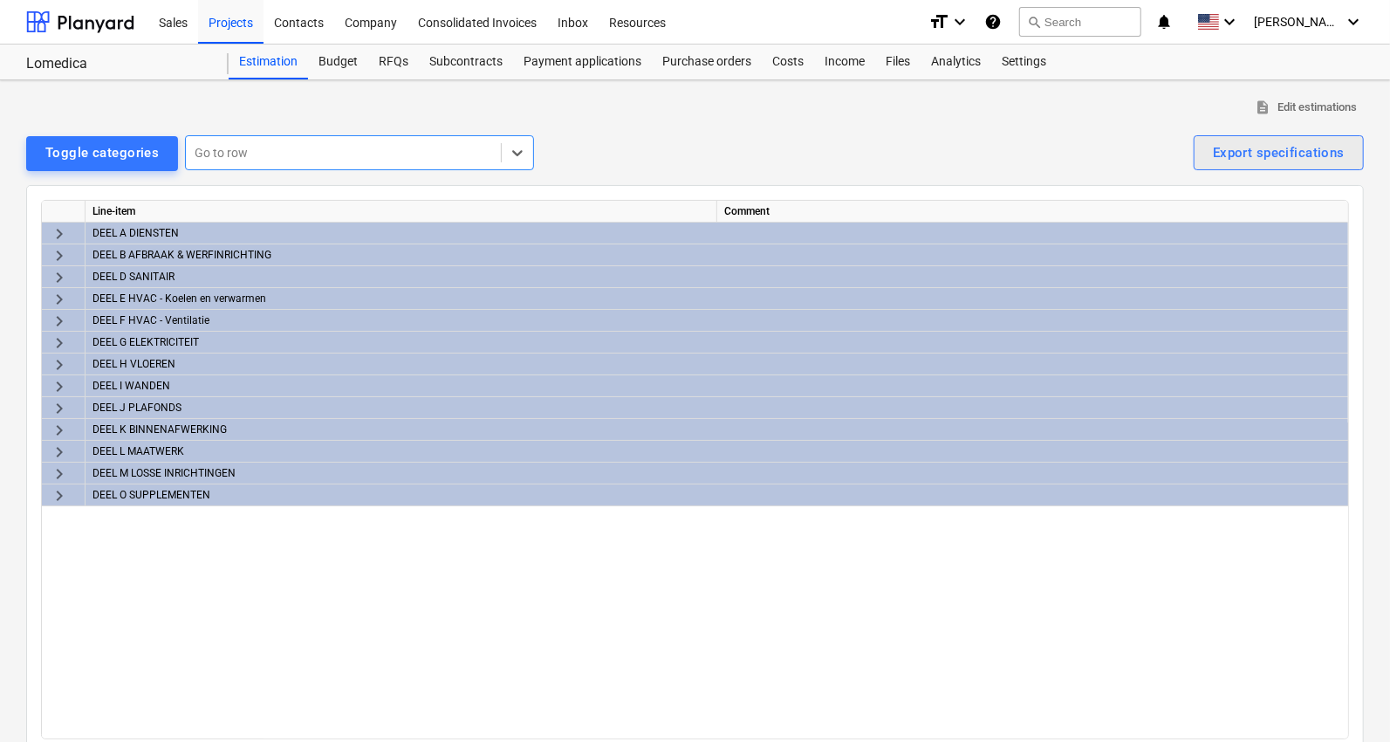
click at [1136, 151] on div "Export specifications" at bounding box center [1279, 152] width 132 height 23
click at [628, 148] on div at bounding box center [695, 371] width 1390 height 742
click at [116, 160] on div "Toggle categories" at bounding box center [101, 152] width 113 height 23
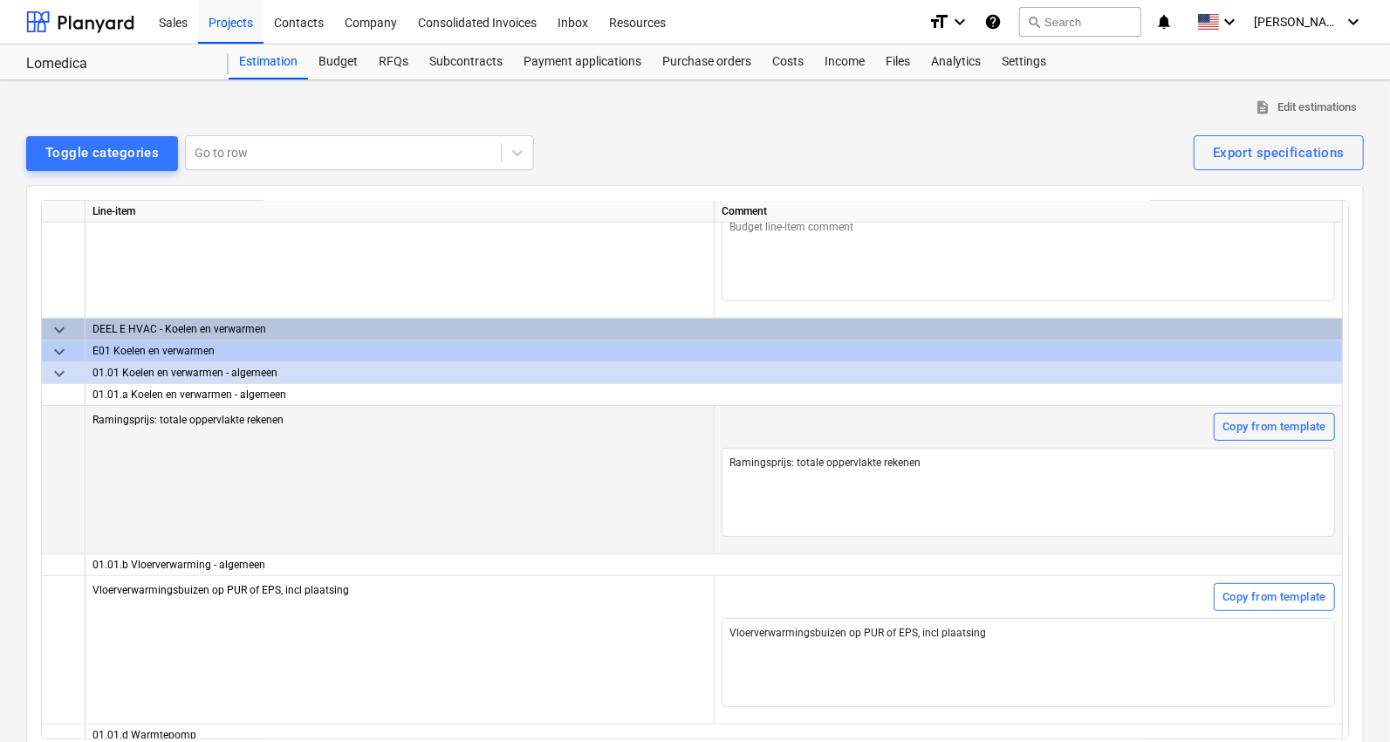
scroll to position [4558, 0]
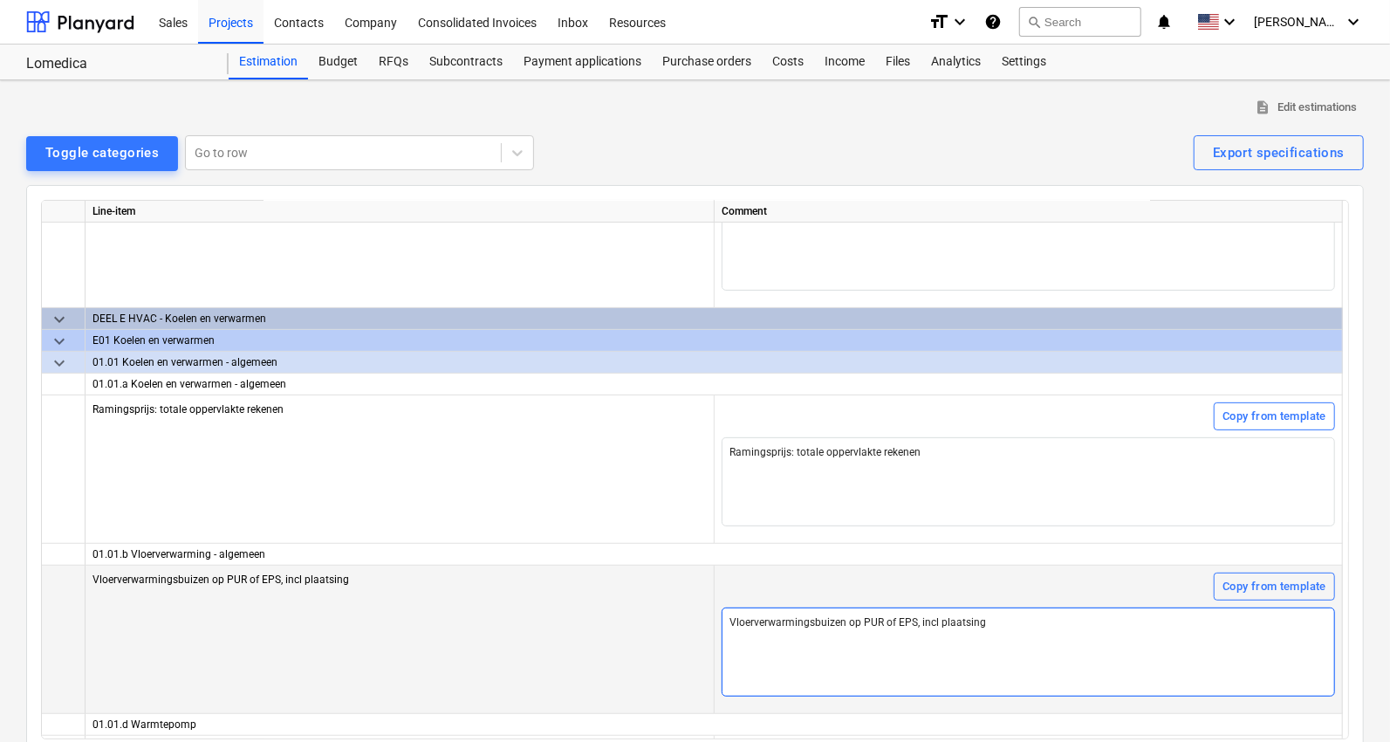
click at [1027, 606] on textarea "Vloerverwarmingsbuizen op PUR of EPS, incl plaatsing" at bounding box center [1029, 652] width 614 height 89
type textarea "x"
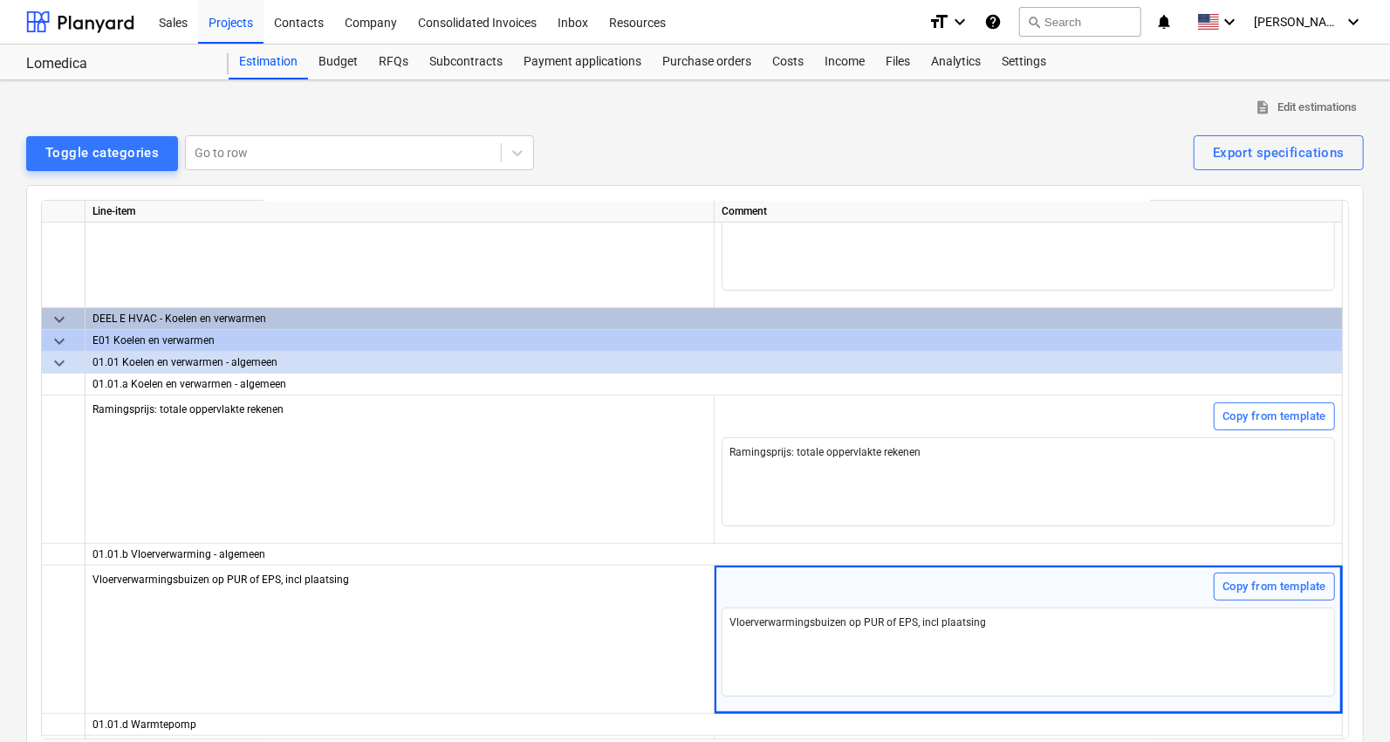
click at [1117, 111] on div "description Edit estimations" at bounding box center [695, 107] width 1338 height 27
click at [1136, 151] on div "Export specifications" at bounding box center [1279, 152] width 132 height 23
click at [1136, 192] on div "PDF" at bounding box center [1312, 196] width 105 height 31
